Goal: Information Seeking & Learning: Learn about a topic

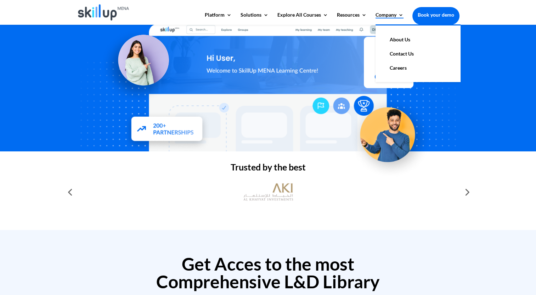
click at [393, 15] on link "Company" at bounding box center [389, 18] width 28 height 12
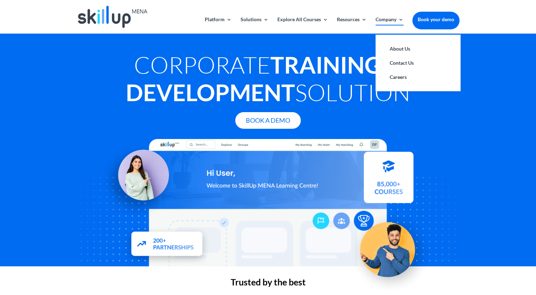
click at [393, 17] on link "Company" at bounding box center [389, 25] width 28 height 17
click at [406, 49] on link "About Us" at bounding box center [417, 49] width 71 height 14
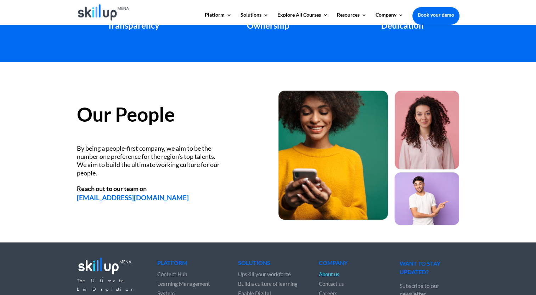
scroll to position [947, 0]
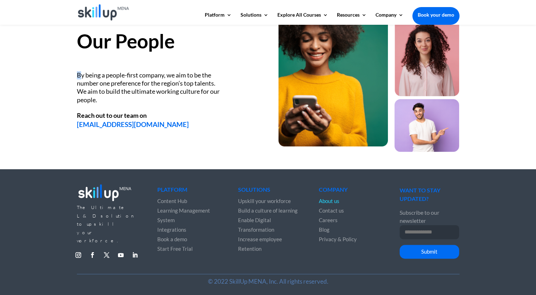
drag, startPoint x: 80, startPoint y: 74, endPoint x: 64, endPoint y: 69, distance: 17.0
click at [64, 69] on div "Our People By being a people-first company, we aim to be the number one prefere…" at bounding box center [268, 79] width 536 height 181
click at [79, 72] on div "By being a people-first company, we aim to be the number one preference for the…" at bounding box center [149, 87] width 145 height 33
click at [75, 76] on div "Our People By being a people-first company, we aim to be the number one prefere…" at bounding box center [268, 79] width 536 height 181
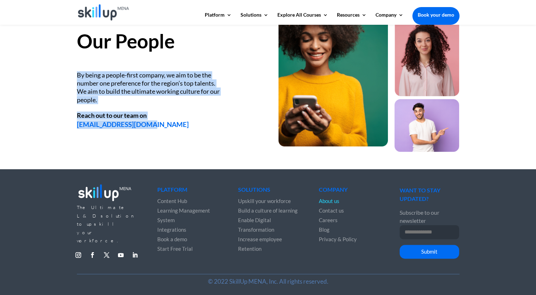
drag, startPoint x: 77, startPoint y: 76, endPoint x: 156, endPoint y: 127, distance: 94.0
click at [156, 127] on div "Our People By being a people-first company, we aim to be the number one prefere…" at bounding box center [167, 73] width 181 height 112
drag, startPoint x: 156, startPoint y: 127, endPoint x: 159, endPoint y: 132, distance: 6.5
click at [159, 132] on div "Our People By being a people-first company, we aim to be the number one prefere…" at bounding box center [268, 85] width 382 height 154
click at [146, 124] on div "info@skillupmena.com" at bounding box center [167, 124] width 181 height 8
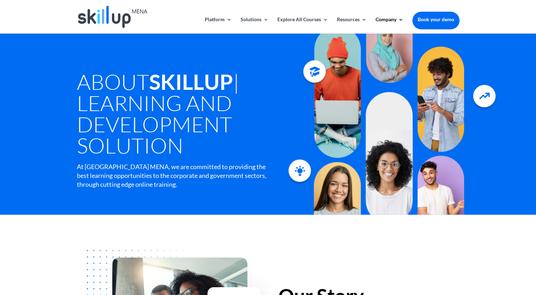
scroll to position [0, 0]
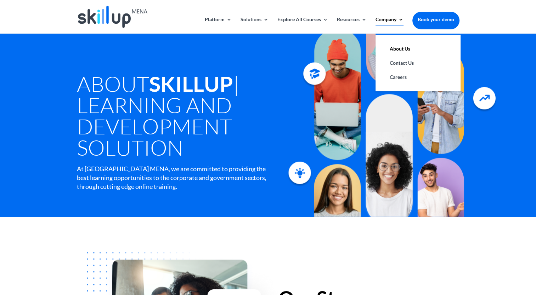
click at [399, 18] on link "Company" at bounding box center [389, 25] width 28 height 17
click at [408, 48] on link "About Us" at bounding box center [417, 49] width 71 height 14
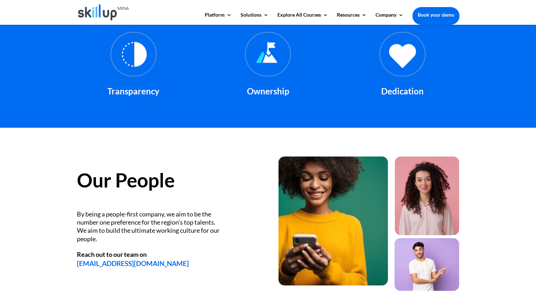
scroll to position [806, 0]
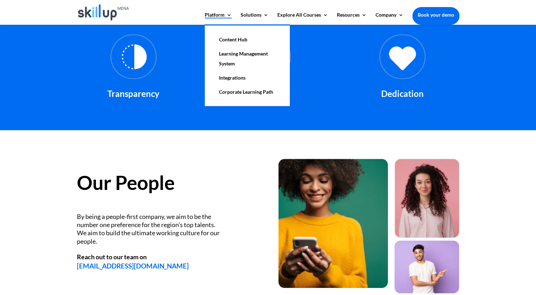
click at [220, 13] on link "Platform" at bounding box center [218, 18] width 27 height 12
